Goal: Task Accomplishment & Management: Manage account settings

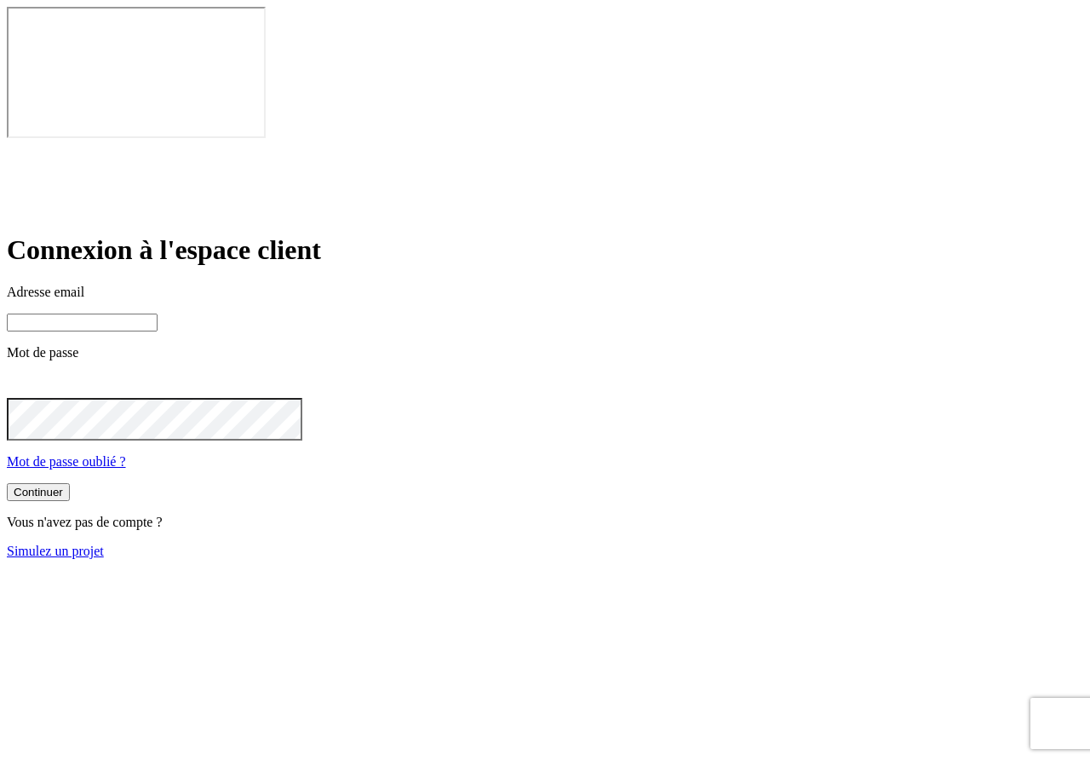
click at [158, 313] on input at bounding box center [82, 322] width 151 height 18
type input "[PERSON_NAME][DOMAIN_NAME]+245"
click at [158, 313] on input at bounding box center [82, 322] width 151 height 18
type input "[PERSON_NAME][DOMAIN_NAME][EMAIL_ADDRESS][DOMAIN_NAME]"
click at [63, 487] on div "Continuer" at bounding box center [38, 493] width 49 height 13
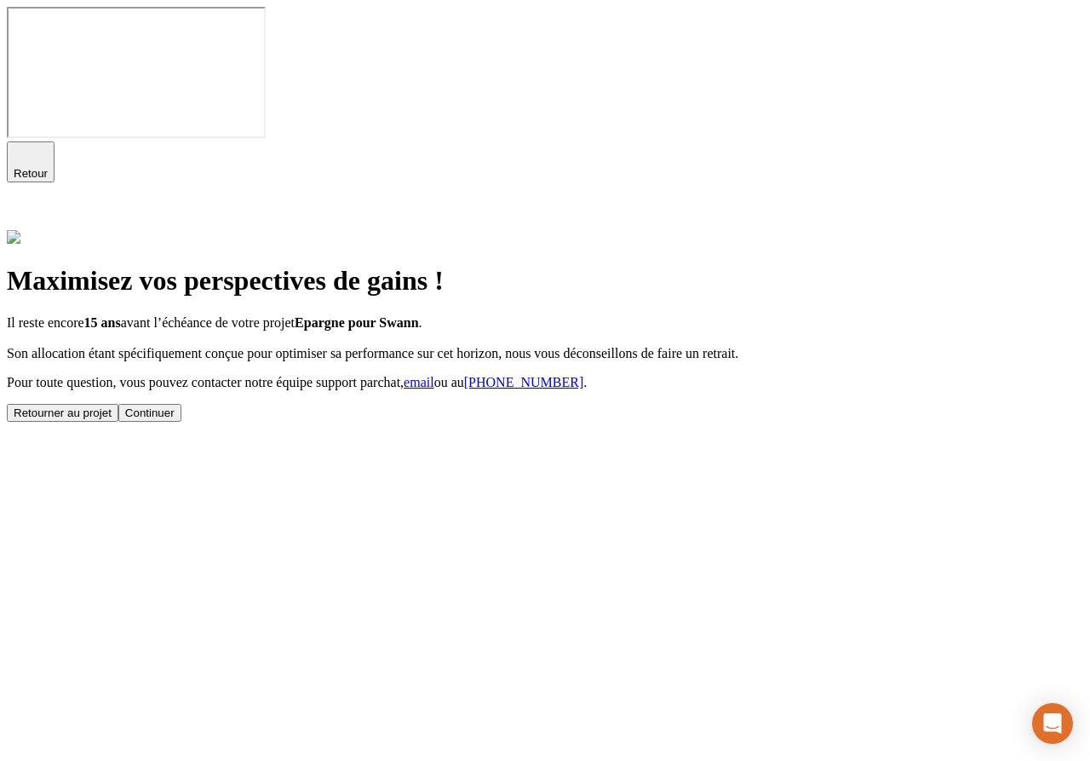
click at [181, 422] on button "Continuer" at bounding box center [149, 413] width 63 height 18
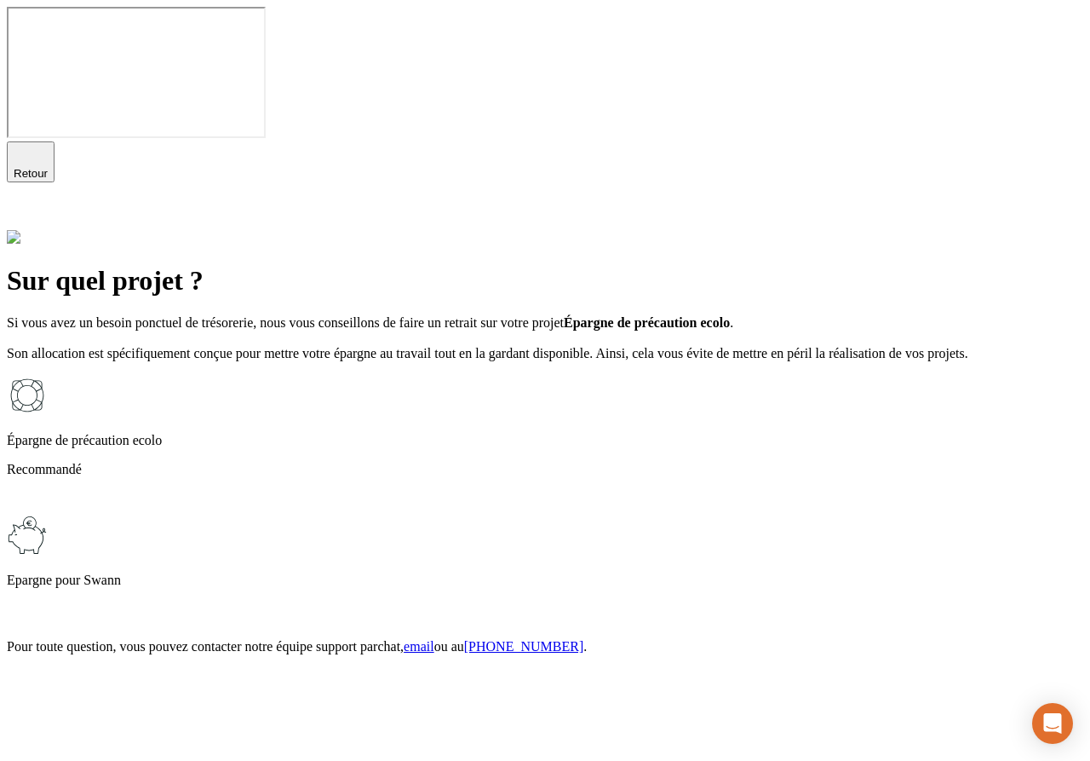
click at [532, 572] on p "Epargne pour Swann" at bounding box center [545, 579] width 1077 height 15
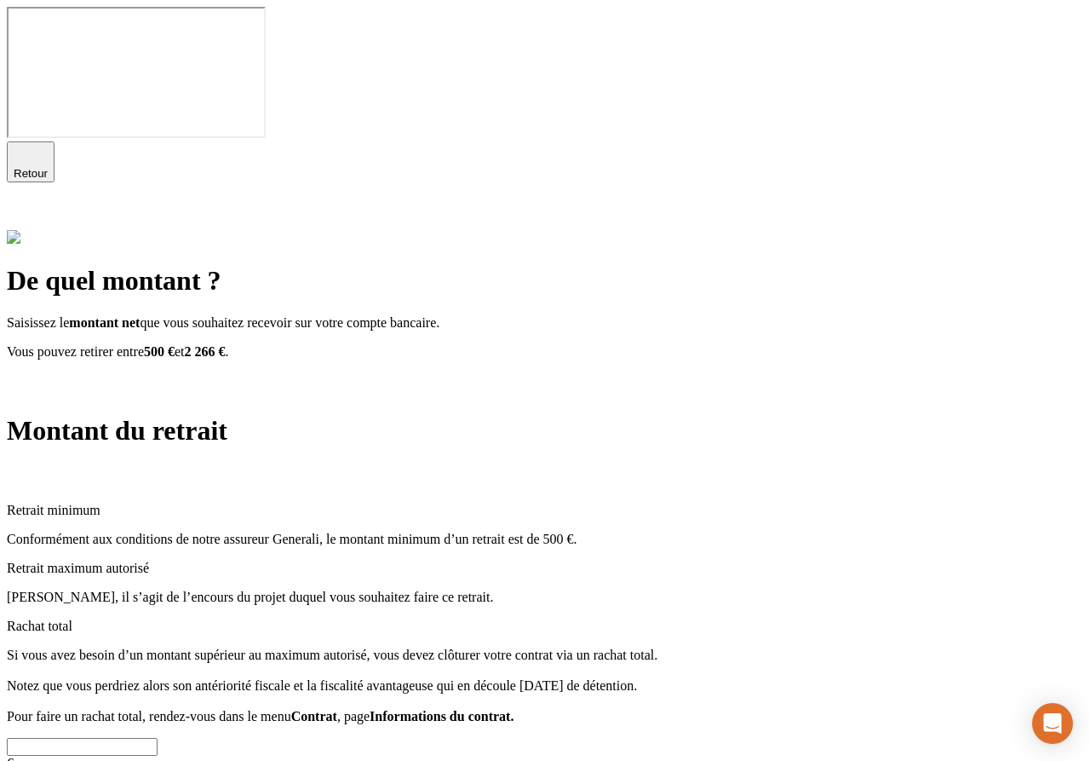
click at [158, 738] on input "text" at bounding box center [82, 747] width 151 height 18
drag, startPoint x: 509, startPoint y: 159, endPoint x: 541, endPoint y: 159, distance: 31.5
click at [226, 344] on span "2 266 €" at bounding box center [205, 351] width 41 height 14
drag, startPoint x: 501, startPoint y: 160, endPoint x: 533, endPoint y: 160, distance: 32.4
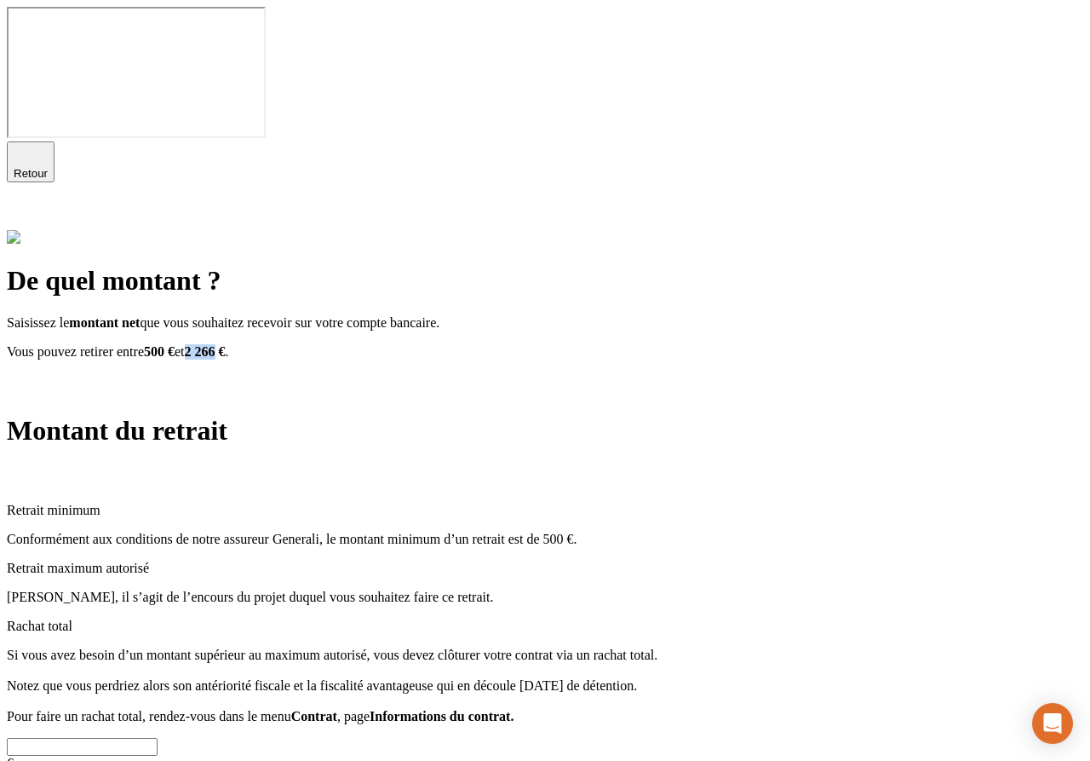
click at [226, 344] on span "2 266 €" at bounding box center [205, 351] width 41 height 14
click at [158, 738] on input "text" at bounding box center [82, 747] width 151 height 18
click at [27, 206] on icon at bounding box center [17, 216] width 20 height 20
